Goal: Task Accomplishment & Management: Manage account settings

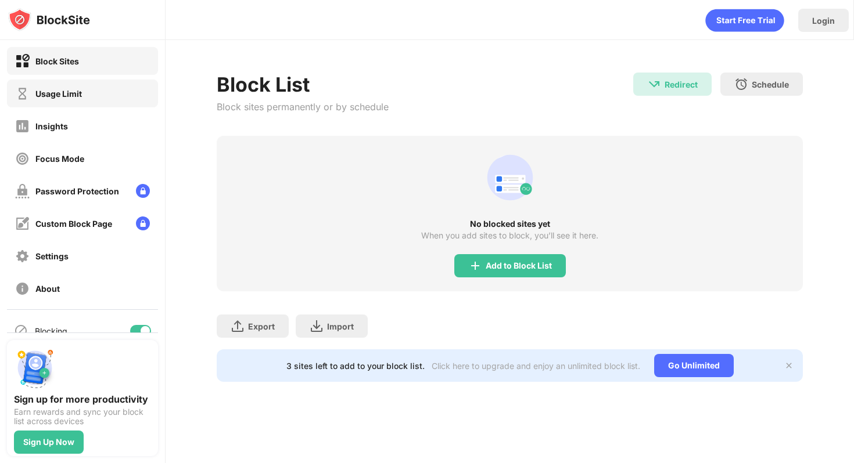
click at [36, 92] on div "Usage Limit" at bounding box center [58, 94] width 46 height 10
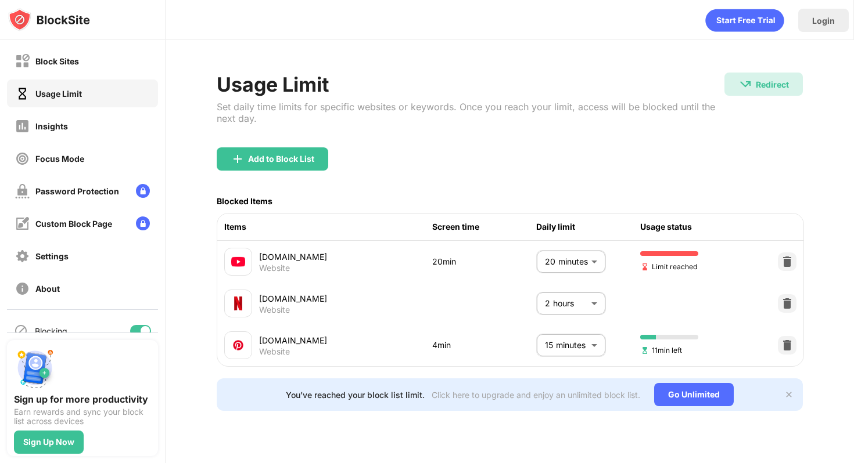
click at [559, 261] on body "Block Sites Usage Limit Insights Focus Mode Password Protection Custom Block Pa…" at bounding box center [427, 231] width 854 height 463
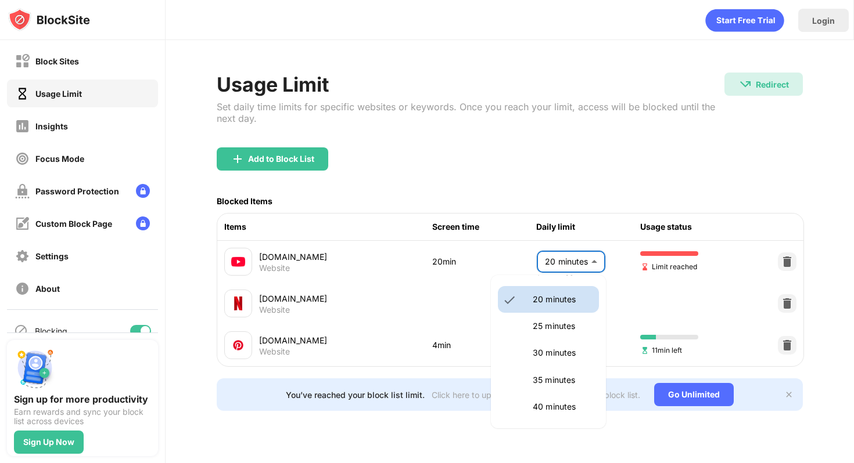
scroll to position [110, 0]
click at [549, 340] on li "30 minutes" at bounding box center [548, 351] width 101 height 27
type input "**"
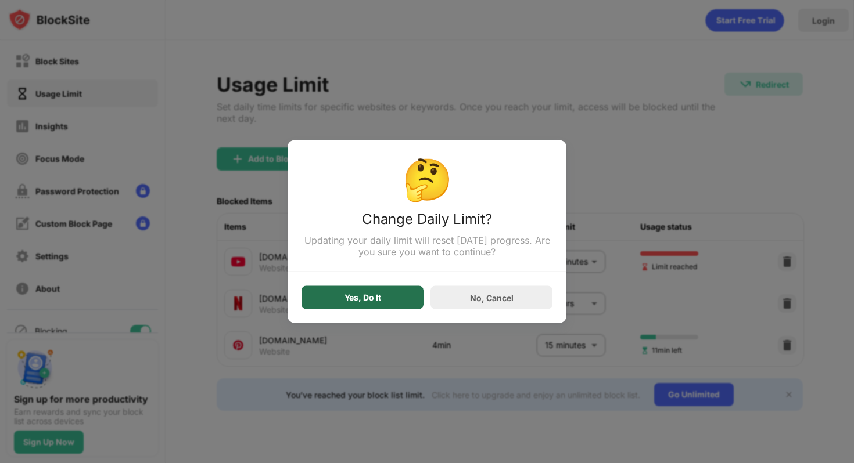
click at [355, 307] on div "Yes, Do It" at bounding box center [362, 297] width 122 height 23
